Goal: Task Accomplishment & Management: Manage account settings

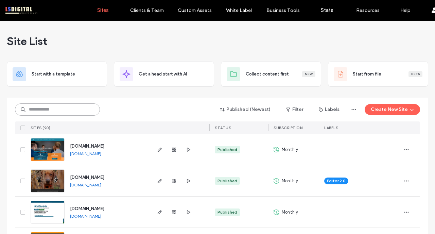
click at [68, 112] on input at bounding box center [57, 109] width 85 height 12
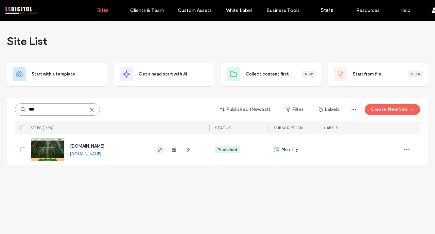
type input "***"
click at [157, 148] on icon "button" at bounding box center [159, 149] width 5 height 5
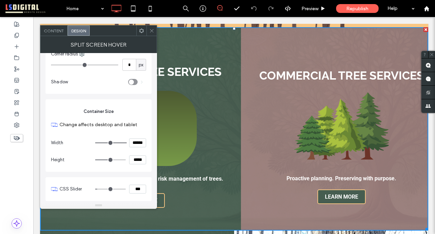
scroll to position [1830, 0]
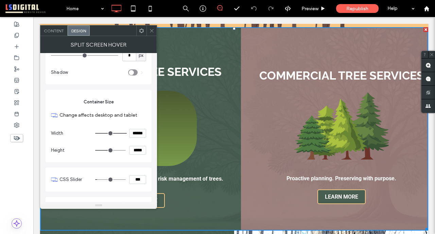
click at [54, 31] on span "Content" at bounding box center [54, 30] width 20 height 5
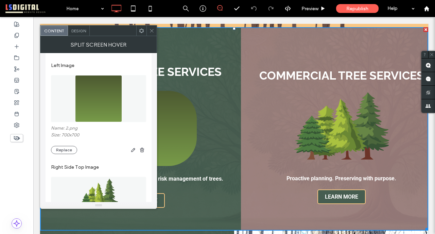
scroll to position [252, 0]
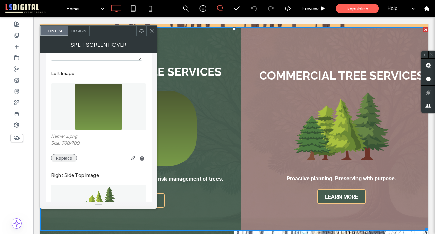
click at [70, 159] on button "Replace" at bounding box center [64, 158] width 26 height 8
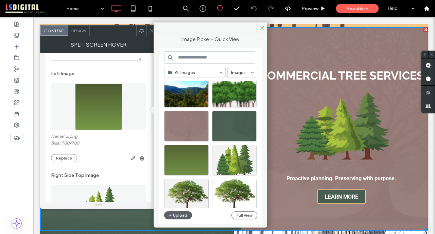
scroll to position [266, 0]
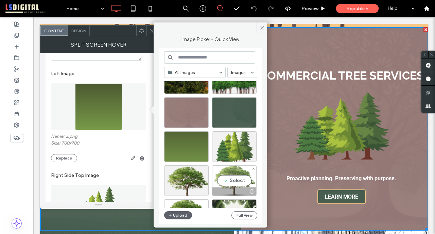
click at [234, 177] on div "Select" at bounding box center [234, 180] width 45 height 31
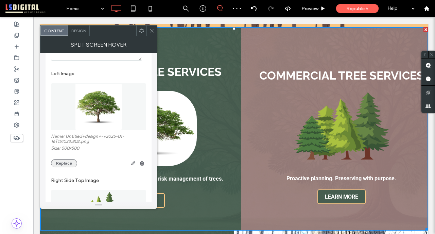
click at [58, 167] on button "Replace" at bounding box center [64, 163] width 26 height 8
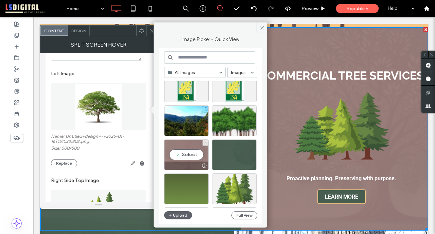
scroll to position [282, 0]
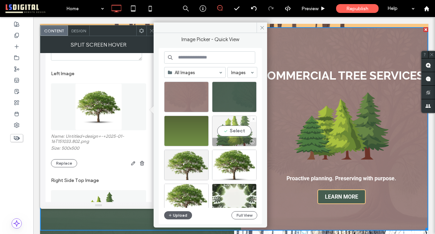
click at [248, 136] on div "Select" at bounding box center [234, 131] width 45 height 31
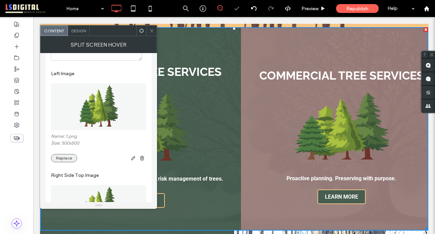
click at [60, 162] on button "Replace" at bounding box center [64, 158] width 26 height 8
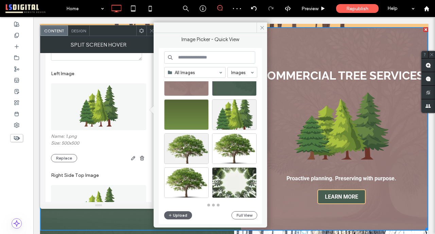
scroll to position [298, 0]
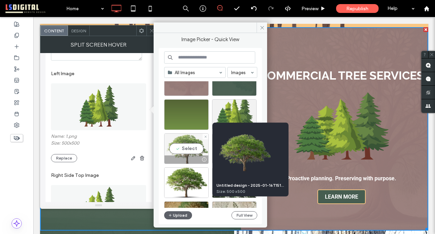
click at [193, 149] on div "Select" at bounding box center [186, 148] width 45 height 31
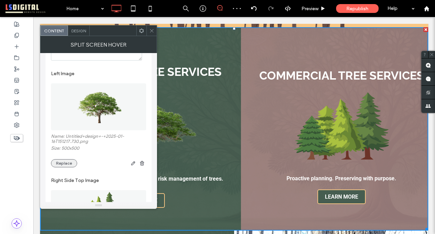
click at [61, 167] on button "Replace" at bounding box center [64, 163] width 26 height 8
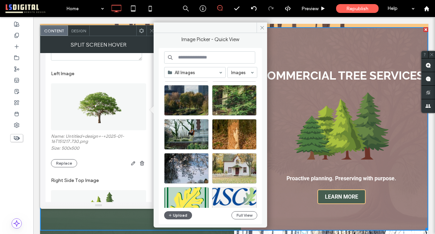
scroll to position [0, 0]
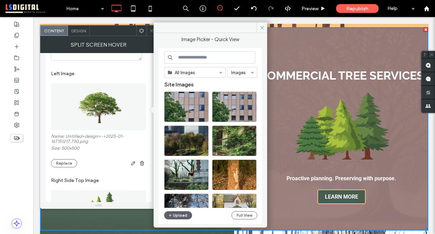
click at [150, 31] on icon at bounding box center [151, 30] width 5 height 5
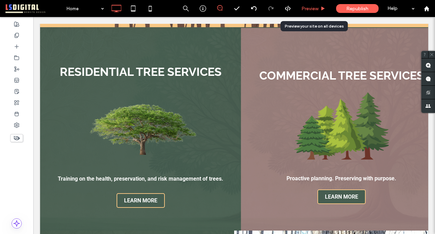
click at [315, 8] on span "Preview" at bounding box center [310, 9] width 17 height 6
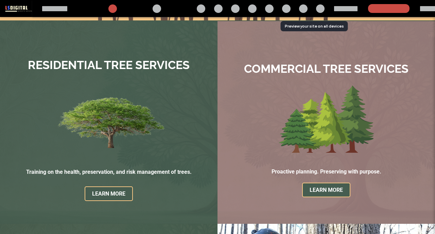
scroll to position [376, 0]
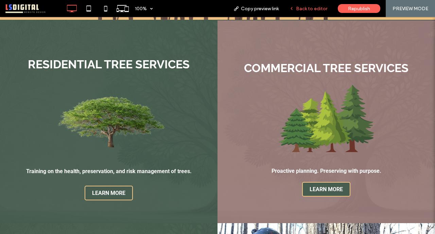
click at [312, 7] on span "Back to editor" at bounding box center [311, 9] width 31 height 6
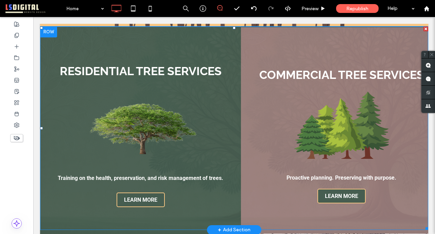
click at [128, 141] on span at bounding box center [234, 128] width 388 height 203
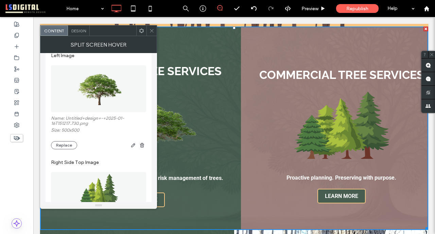
scroll to position [270, 0]
click at [63, 150] on button "Replace" at bounding box center [64, 146] width 26 height 8
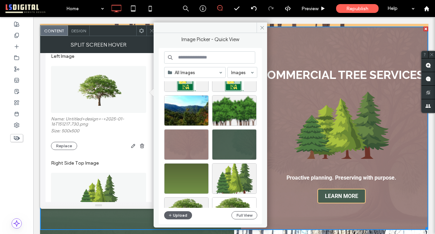
scroll to position [242, 0]
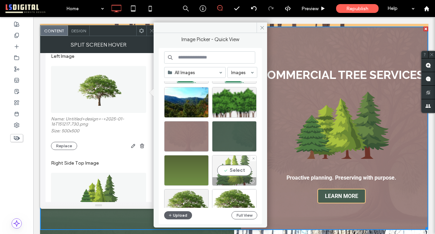
click at [239, 175] on div "Select" at bounding box center [234, 170] width 45 height 31
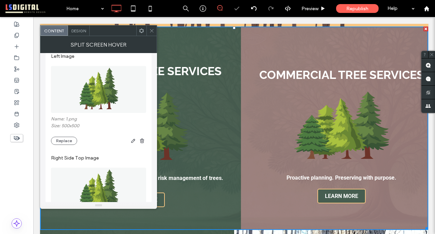
click at [152, 30] on icon at bounding box center [151, 30] width 5 height 5
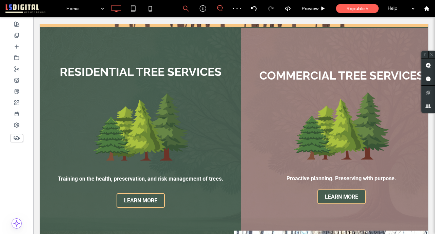
scroll to position [376, 0]
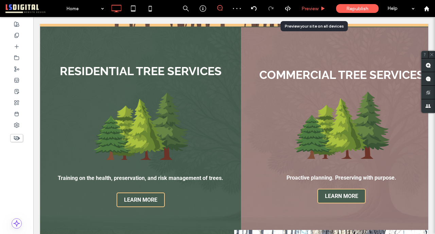
click at [316, 12] on div "Preview" at bounding box center [313, 8] width 35 height 17
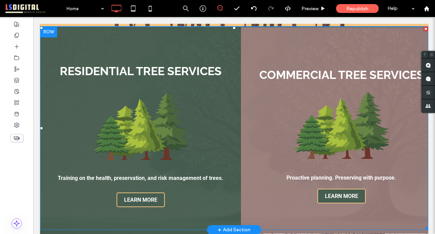
click at [178, 126] on span at bounding box center [234, 128] width 388 height 203
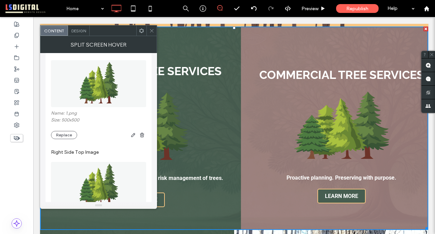
scroll to position [263, 0]
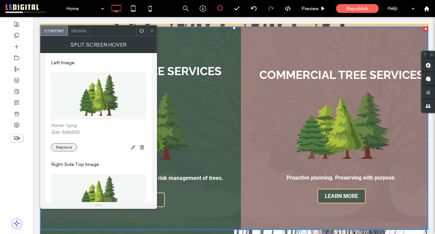
click at [73, 149] on button "Replace" at bounding box center [64, 147] width 26 height 8
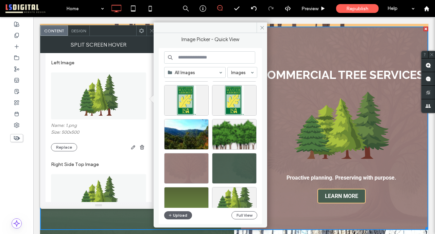
scroll to position [0, 0]
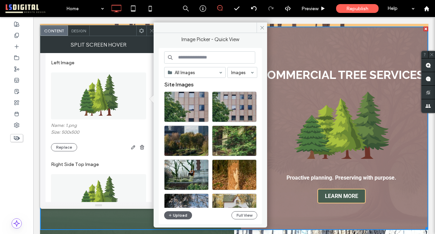
click at [200, 57] on input at bounding box center [209, 57] width 91 height 12
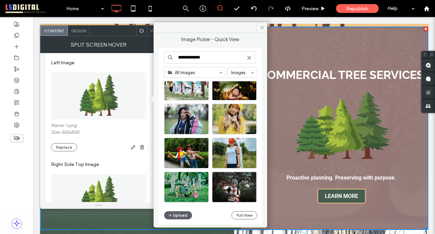
scroll to position [298, 0]
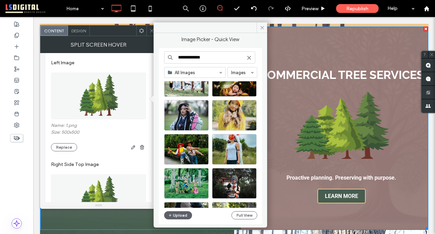
type input "**********"
click at [249, 58] on use at bounding box center [249, 57] width 3 height 3
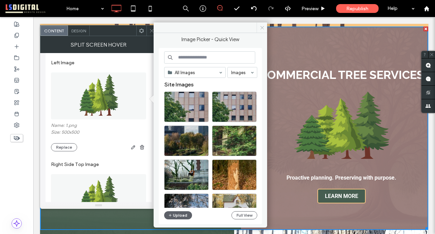
click at [262, 29] on icon at bounding box center [262, 27] width 5 height 5
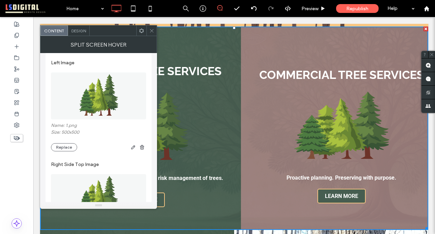
click at [152, 31] on use at bounding box center [151, 30] width 3 height 3
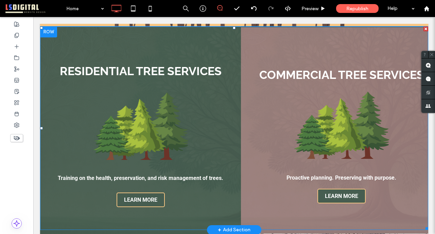
scroll to position [0, 0]
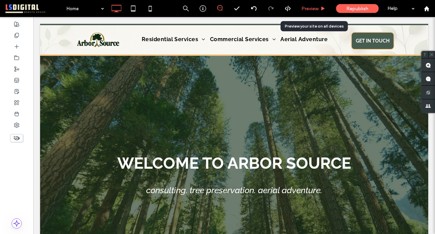
click at [316, 7] on span "Preview" at bounding box center [310, 9] width 17 height 6
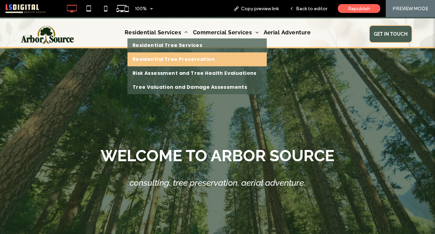
drag, startPoint x: 167, startPoint y: 57, endPoint x: 167, endPoint y: 75, distance: 17.3
click at [167, 57] on span "Residential Tree Preservation" at bounding box center [174, 59] width 82 height 7
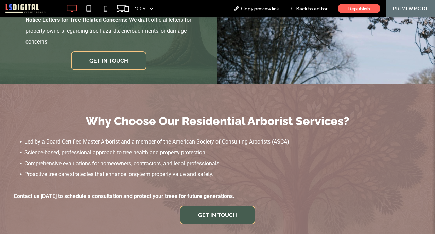
scroll to position [1517, 0]
click at [128, 59] on link "GET IN TOUCH" at bounding box center [108, 60] width 75 height 19
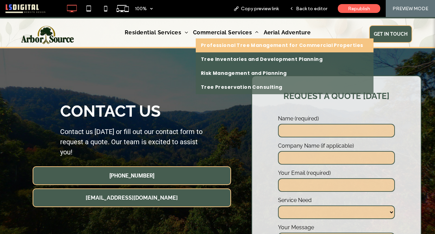
click at [223, 41] on link "Professional Tree Management for Commercial Properties" at bounding box center [285, 45] width 178 height 14
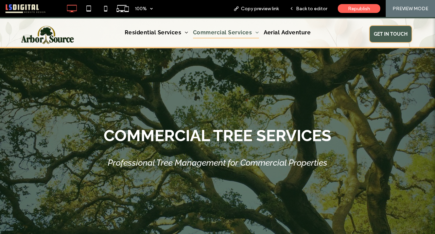
click at [68, 35] on img at bounding box center [48, 35] width 68 height 20
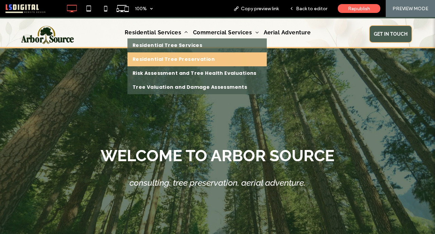
drag, startPoint x: 175, startPoint y: 56, endPoint x: 175, endPoint y: 73, distance: 16.7
click at [175, 56] on span "Residential Tree Preservation" at bounding box center [174, 59] width 82 height 7
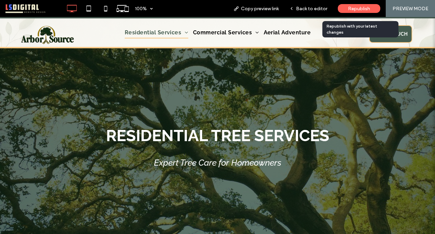
click at [348, 8] on span "Republish" at bounding box center [359, 9] width 22 height 6
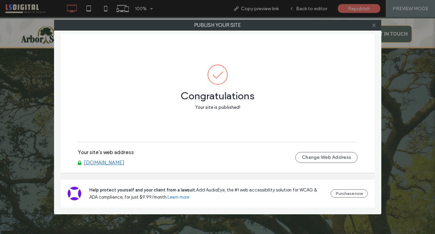
click at [372, 26] on icon at bounding box center [374, 25] width 5 height 5
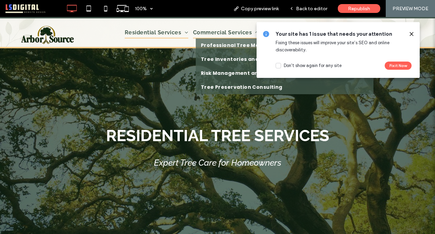
drag, startPoint x: 223, startPoint y: 30, endPoint x: 223, endPoint y: 47, distance: 17.3
click at [223, 30] on span "Commercial Services" at bounding box center [226, 33] width 66 height 12
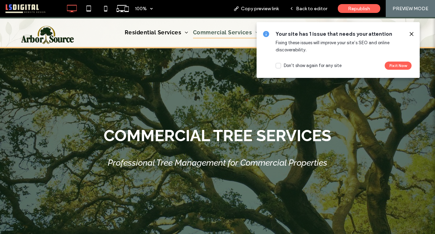
click at [411, 32] on icon at bounding box center [411, 33] width 5 height 5
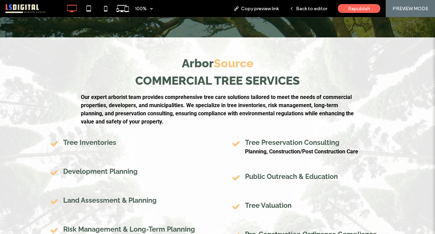
scroll to position [167, 0]
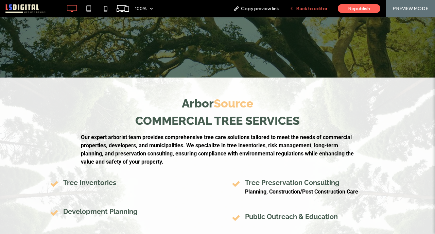
click at [309, 7] on span "Back to editor" at bounding box center [311, 9] width 31 height 6
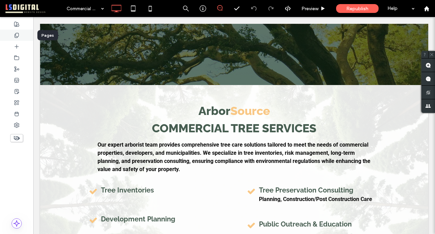
click at [18, 37] on icon at bounding box center [16, 35] width 5 height 5
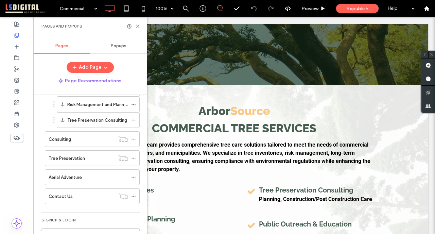
scroll to position [174, 0]
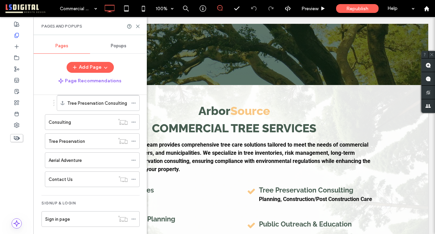
click at [86, 157] on div "Aerial Adventure" at bounding box center [88, 160] width 79 height 7
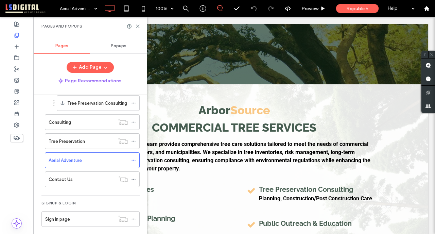
scroll to position [166, 0]
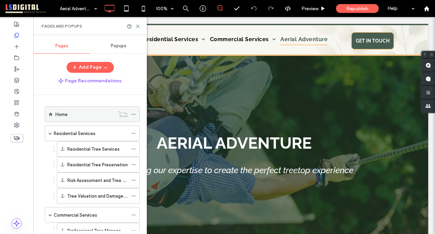
click at [79, 119] on div "Home" at bounding box center [84, 114] width 59 height 15
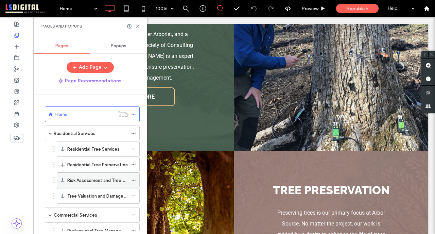
scroll to position [180, 0]
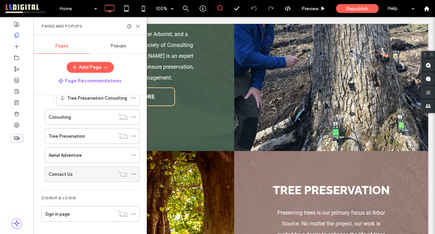
click at [97, 179] on div "Contact Us" at bounding box center [82, 174] width 67 height 15
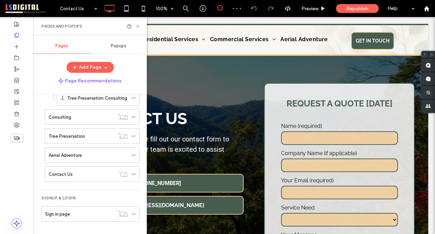
click at [139, 26] on use at bounding box center [137, 26] width 3 height 3
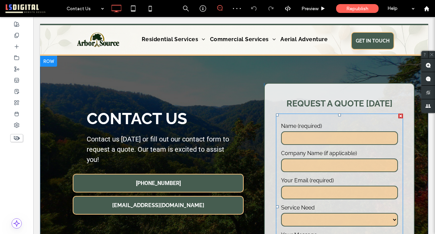
click at [363, 161] on input "text" at bounding box center [339, 165] width 117 height 14
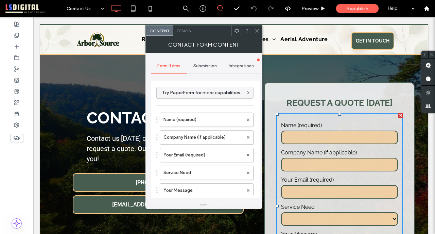
click at [205, 65] on span "Submission" at bounding box center [204, 65] width 23 height 5
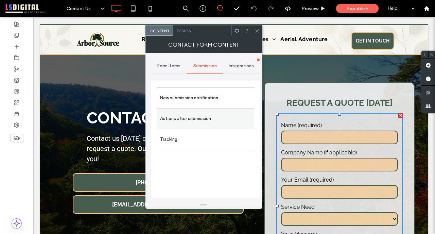
click at [199, 109] on div "Actions after submission" at bounding box center [206, 118] width 98 height 21
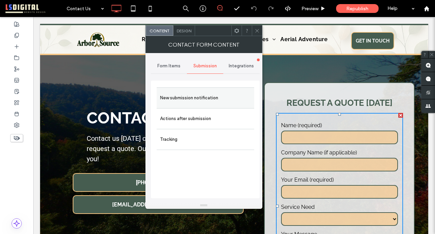
click at [198, 104] on label "New submission notification" at bounding box center [205, 98] width 91 height 14
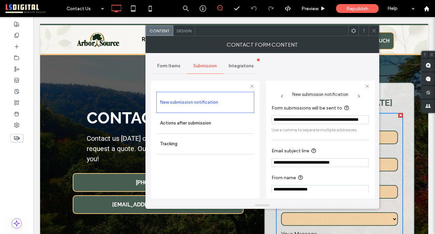
scroll to position [0, 25]
drag, startPoint x: 353, startPoint y: 137, endPoint x: 402, endPoint y: 134, distance: 49.0
click at [374, 30] on icon at bounding box center [374, 30] width 5 height 5
